Goal: Task Accomplishment & Management: Manage account settings

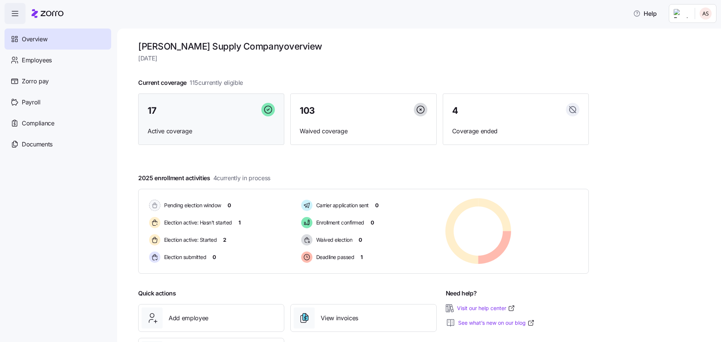
click at [200, 115] on div "17" at bounding box center [211, 111] width 127 height 16
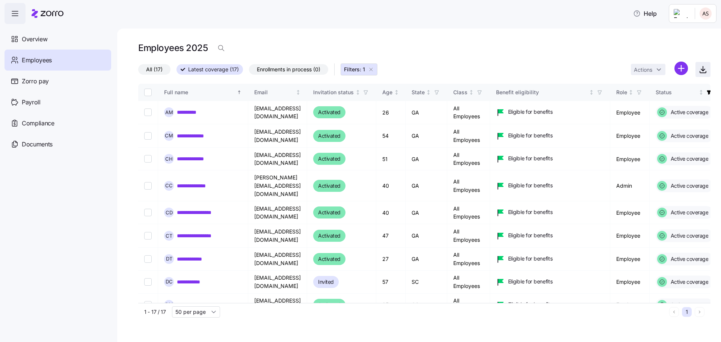
click at [702, 68] on icon "button" at bounding box center [703, 69] width 9 height 9
